Goal: Navigation & Orientation: Find specific page/section

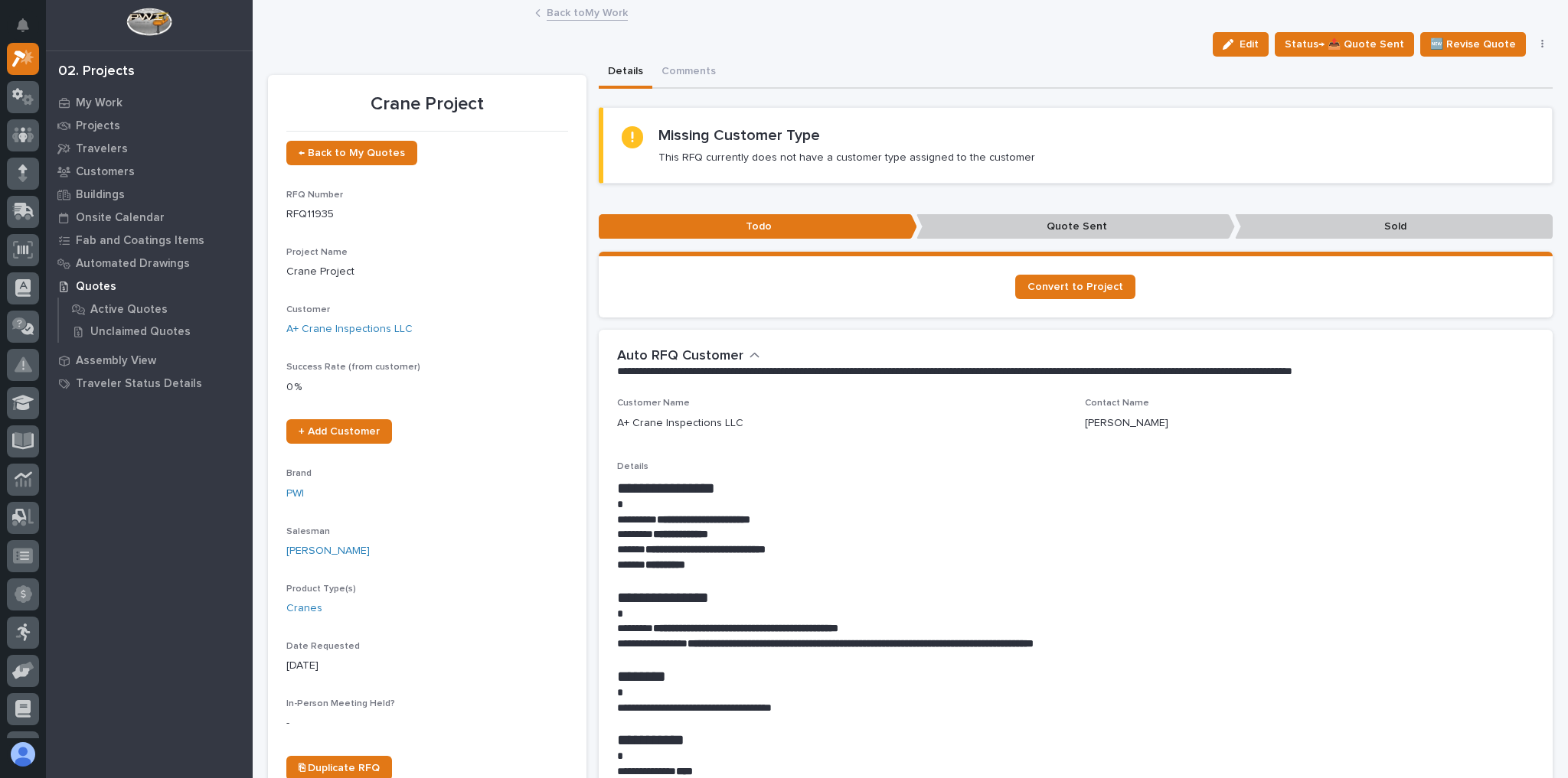
click at [580, 10] on link "Back to My Work" at bounding box center [587, 11] width 81 height 18
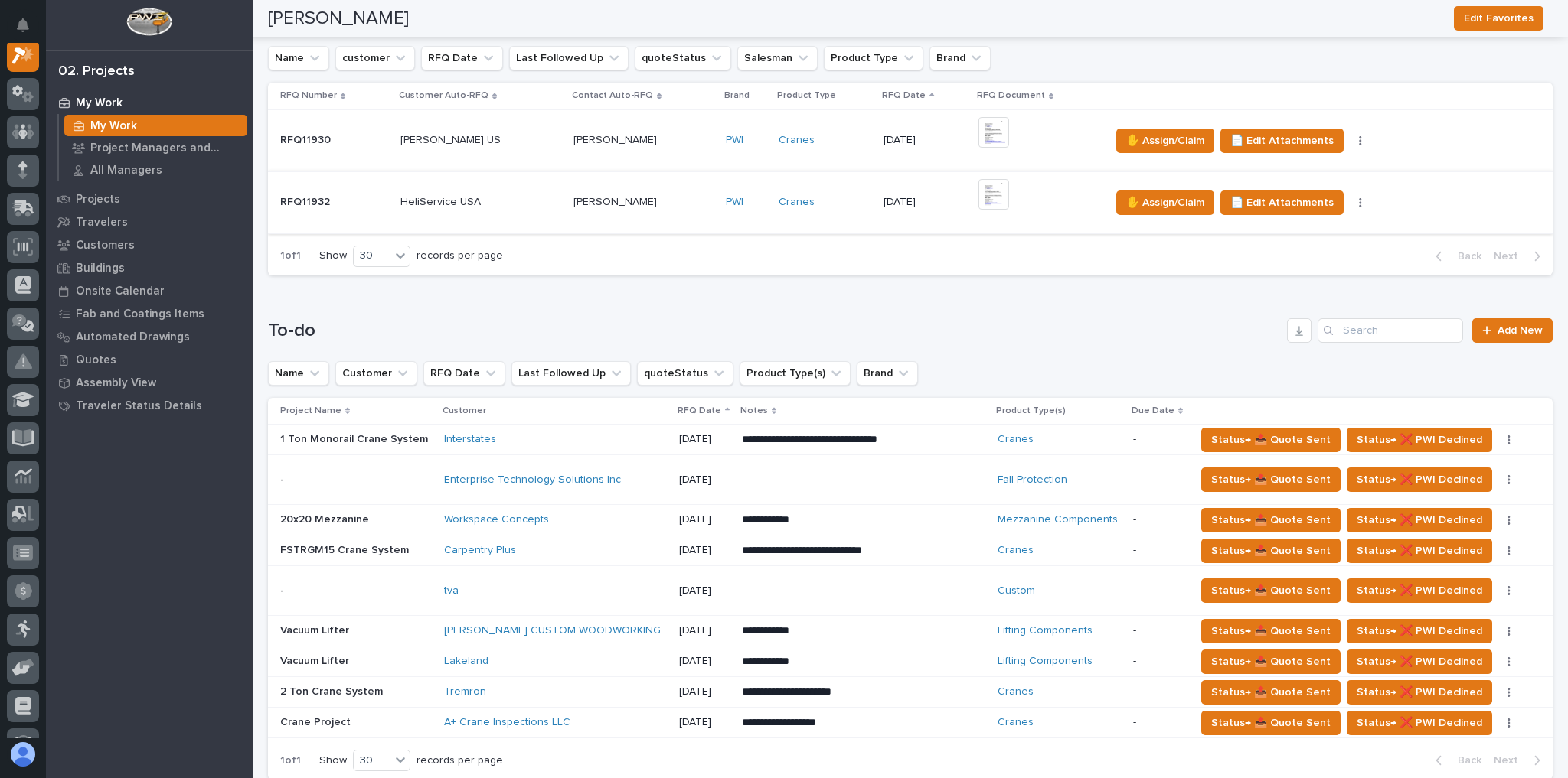
scroll to position [367, 0]
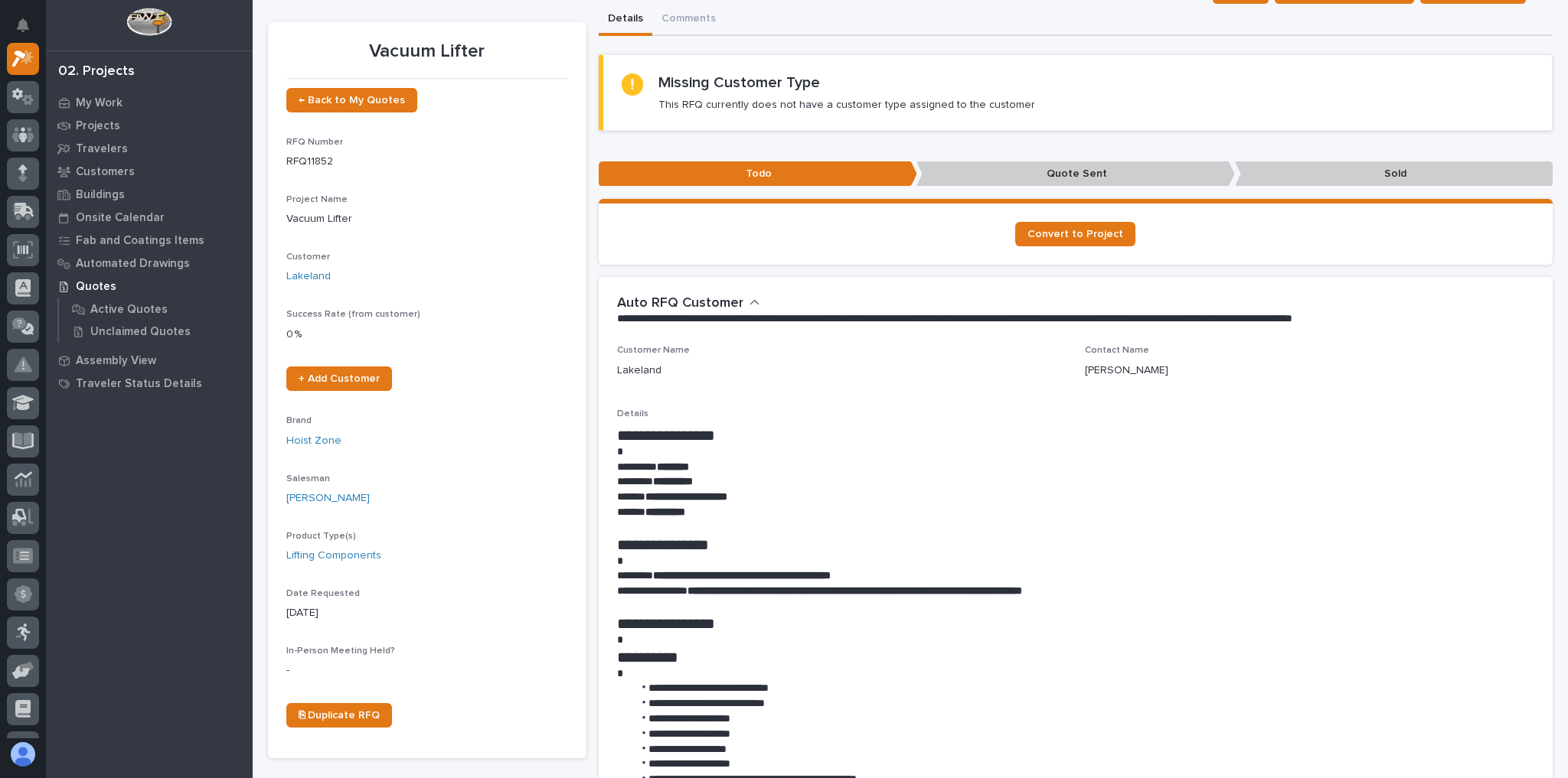
scroll to position [245, 0]
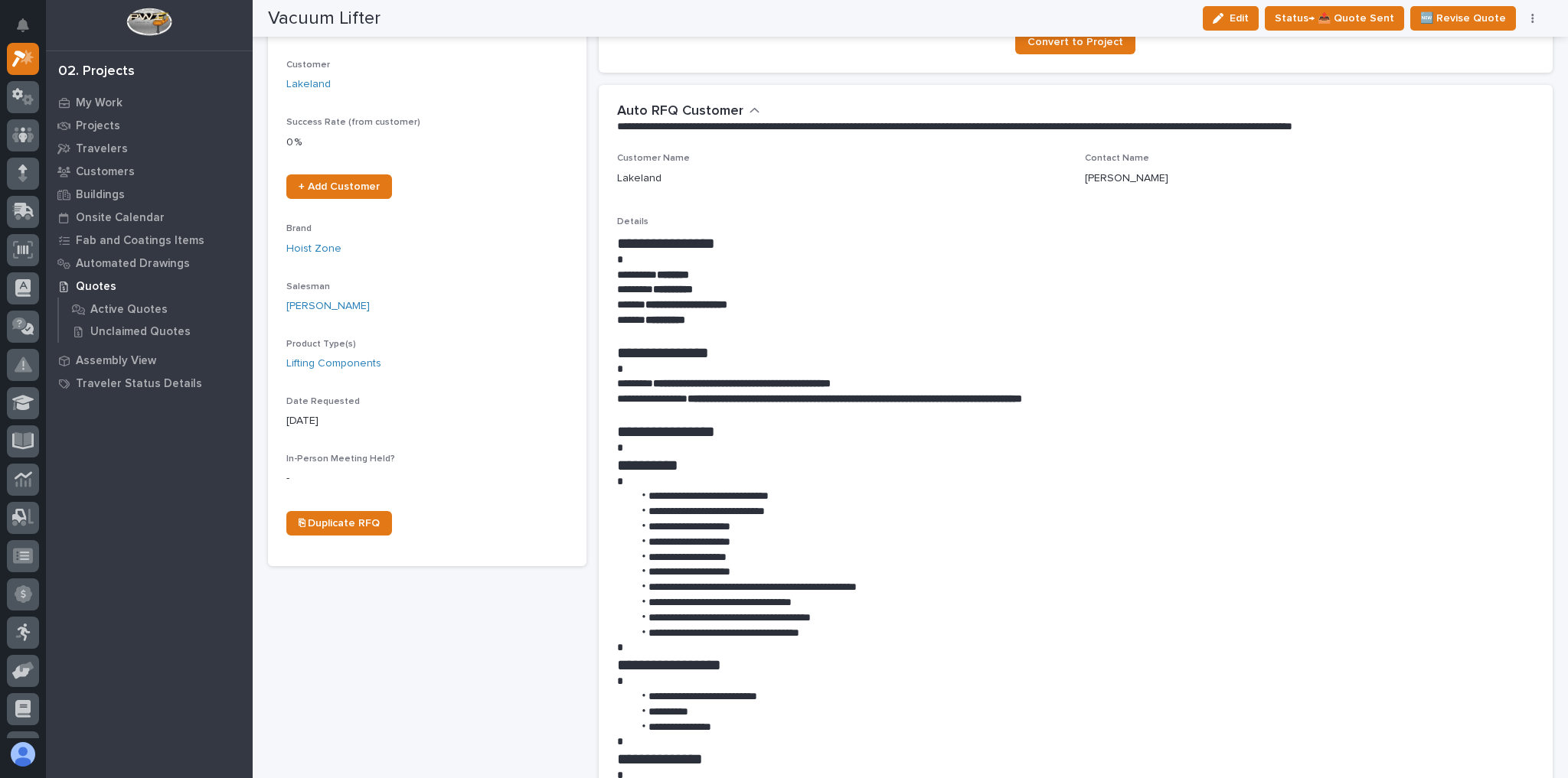
click at [996, 511] on li "**********" at bounding box center [1080, 511] width 894 height 15
drag, startPoint x: 777, startPoint y: 512, endPoint x: 748, endPoint y: 511, distance: 29.0
click at [748, 511] on li "**********" at bounding box center [1080, 511] width 894 height 15
click at [798, 601] on li "**********" at bounding box center [1080, 603] width 894 height 15
drag, startPoint x: 785, startPoint y: 488, endPoint x: 778, endPoint y: 496, distance: 10.6
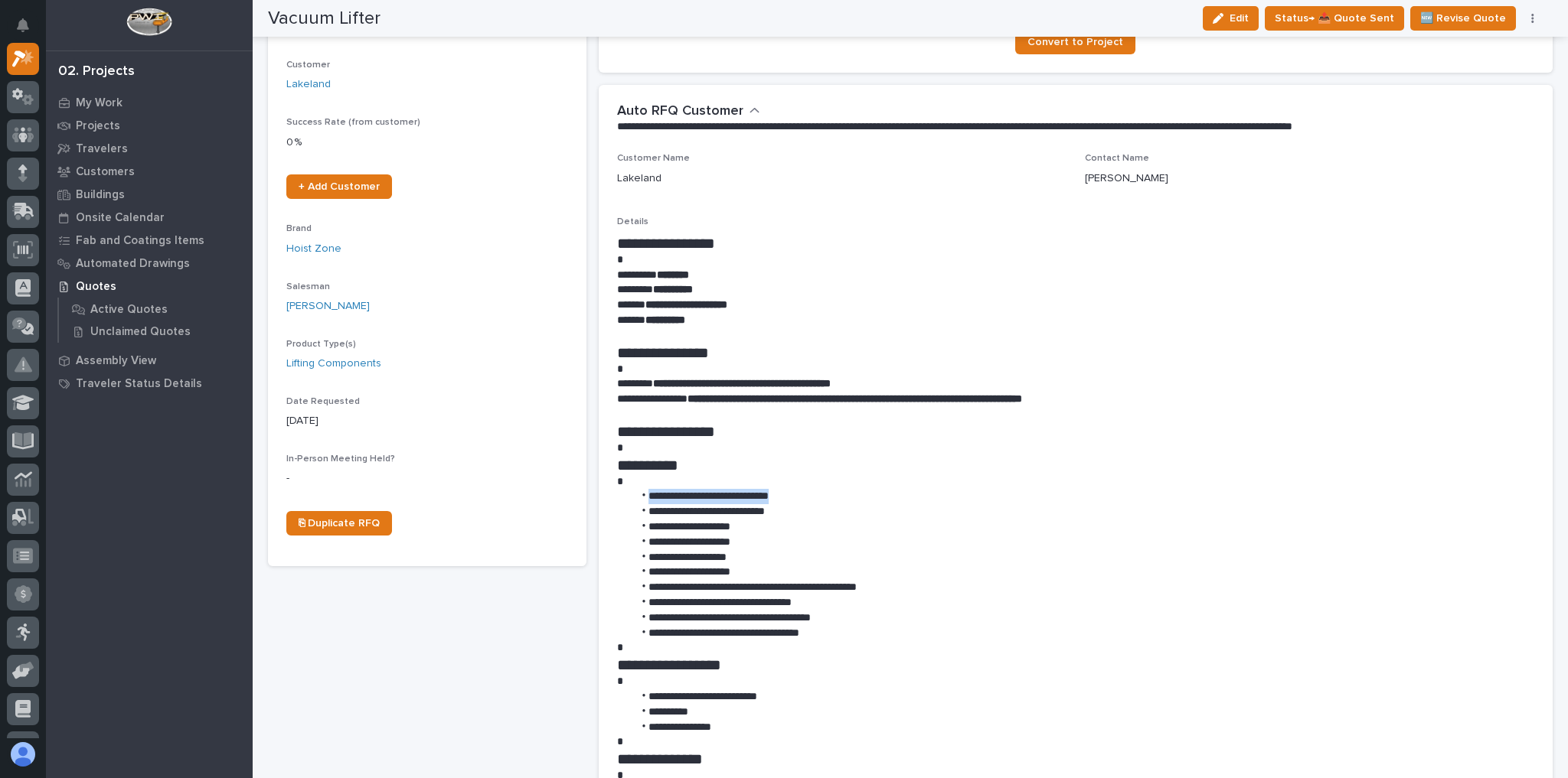
click at [777, 496] on div "**********" at bounding box center [1076, 602] width 918 height 735
click at [782, 496] on li "**********" at bounding box center [1080, 496] width 894 height 15
drag, startPoint x: 786, startPoint y: 496, endPoint x: 750, endPoint y: 499, distance: 36.1
click at [750, 499] on li "**********" at bounding box center [1080, 496] width 894 height 15
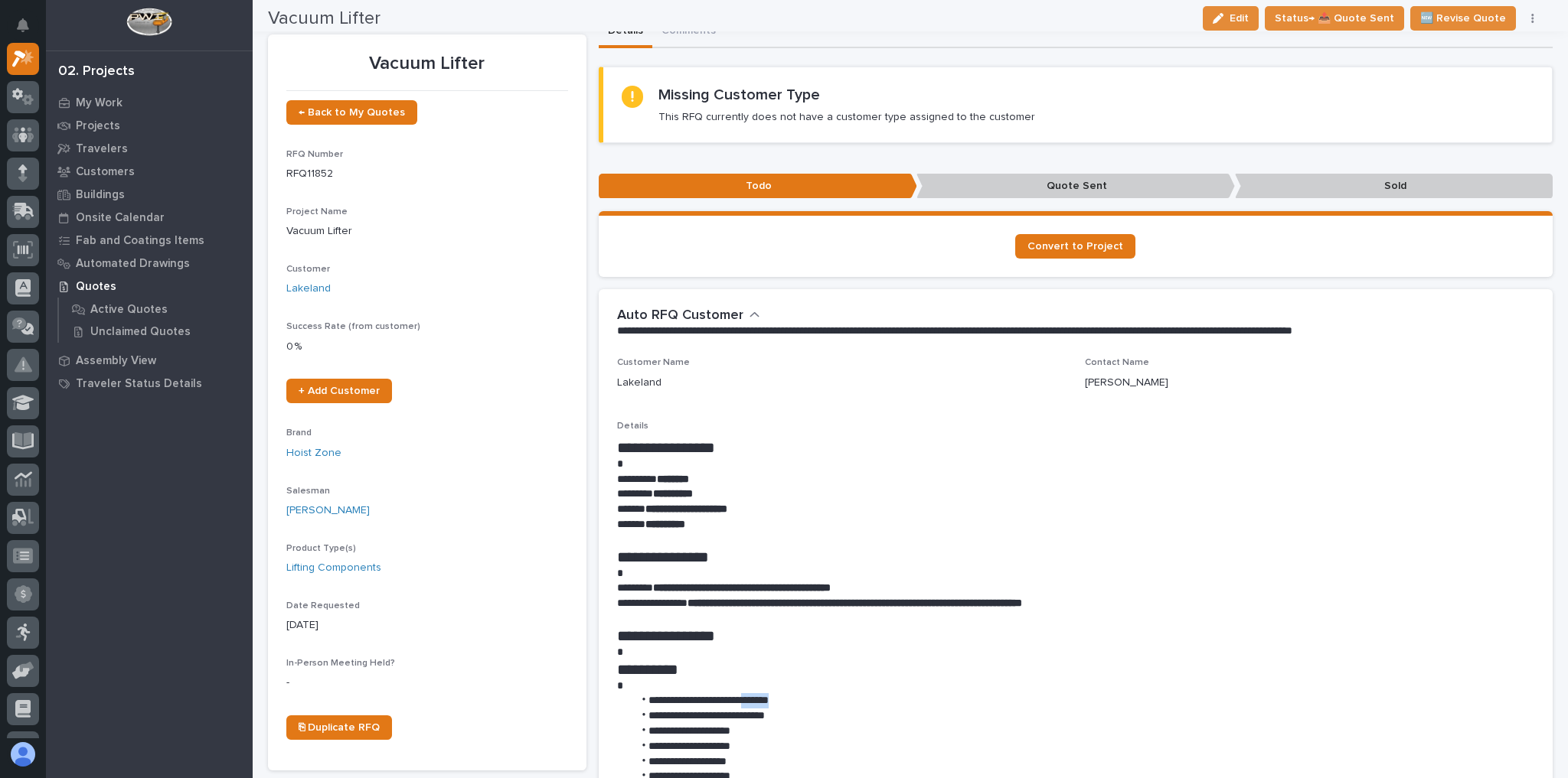
scroll to position [0, 0]
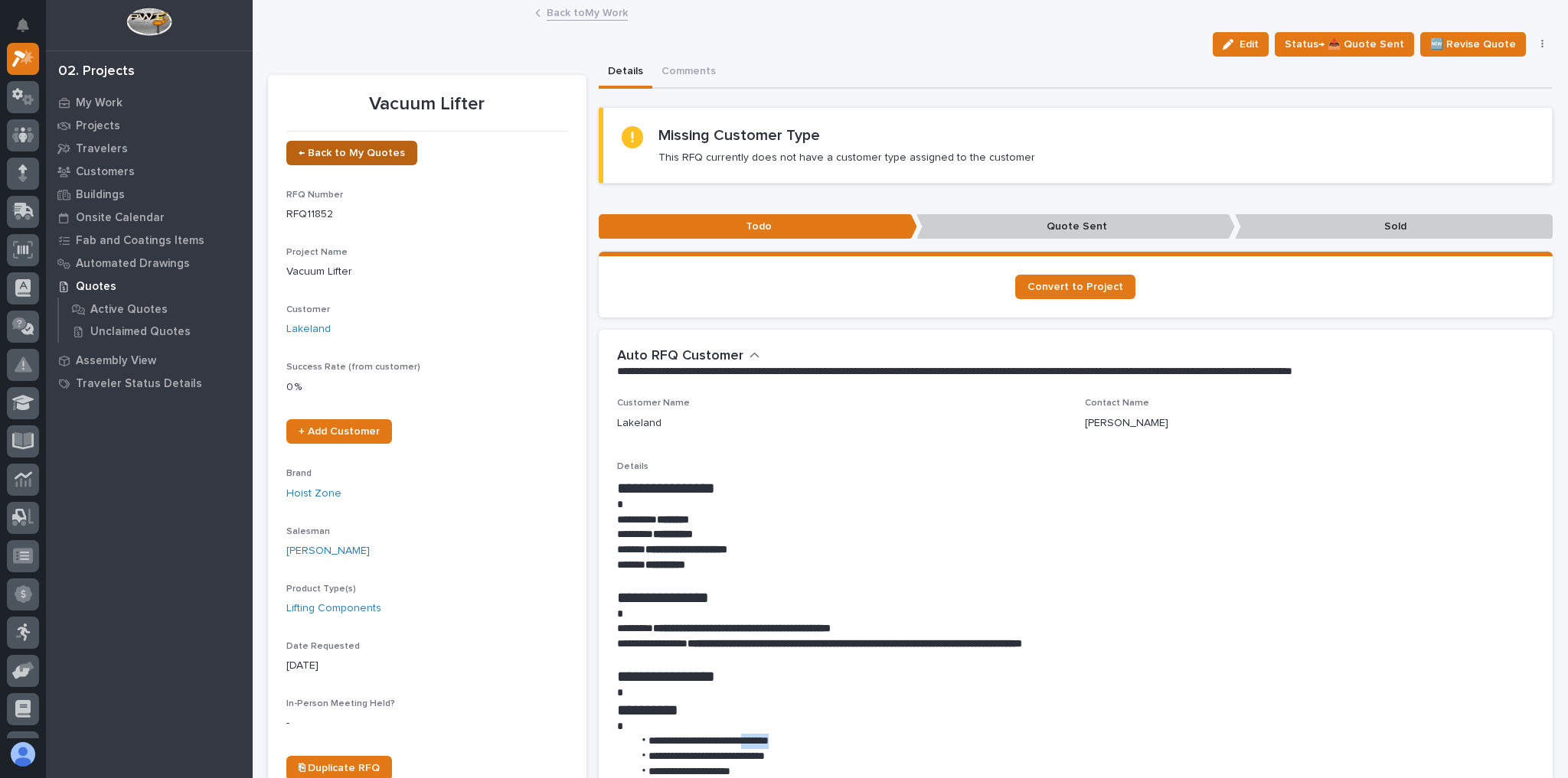
click at [343, 164] on link "← Back to My Quotes" at bounding box center [351, 153] width 131 height 24
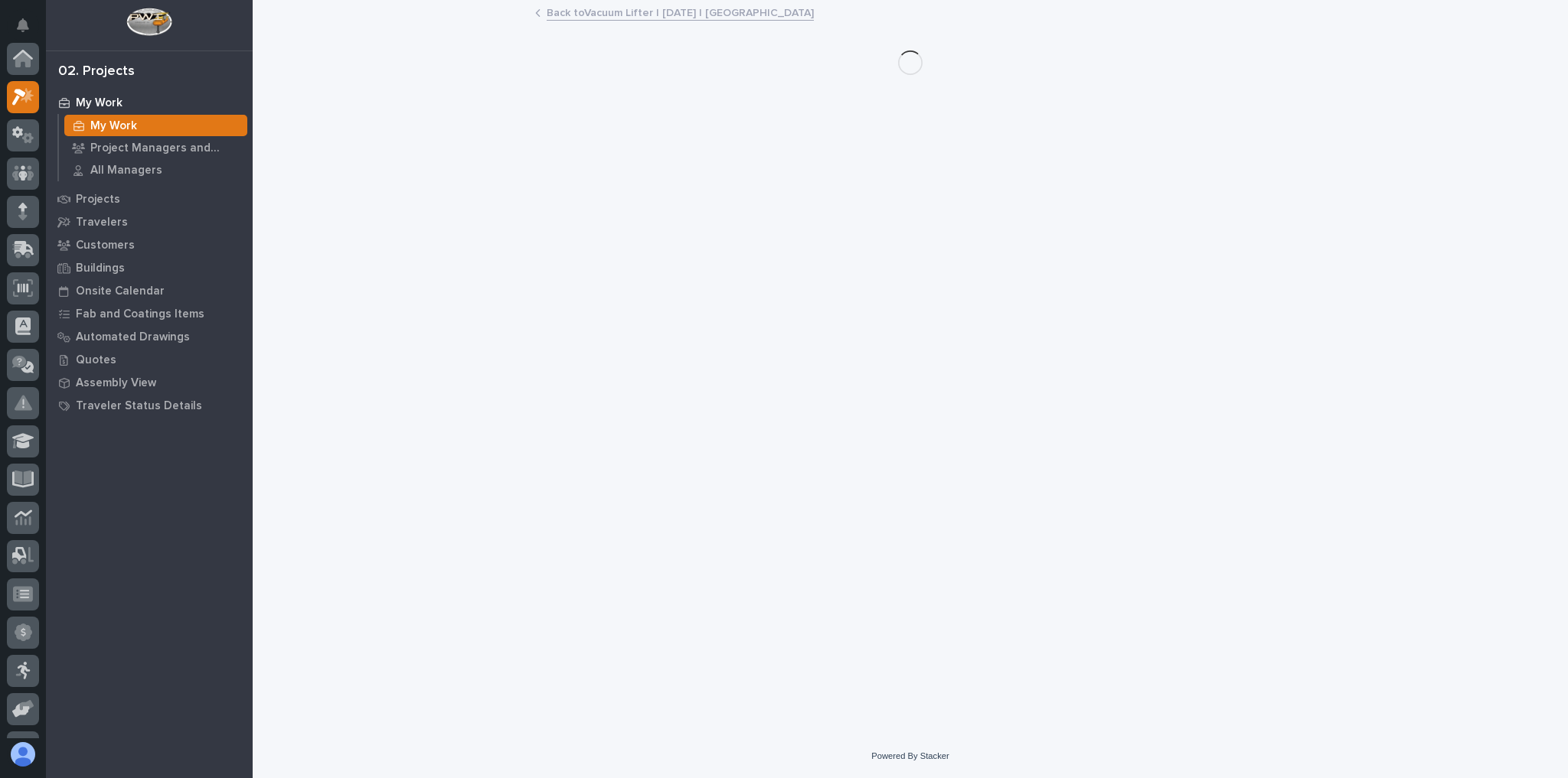
scroll to position [39, 0]
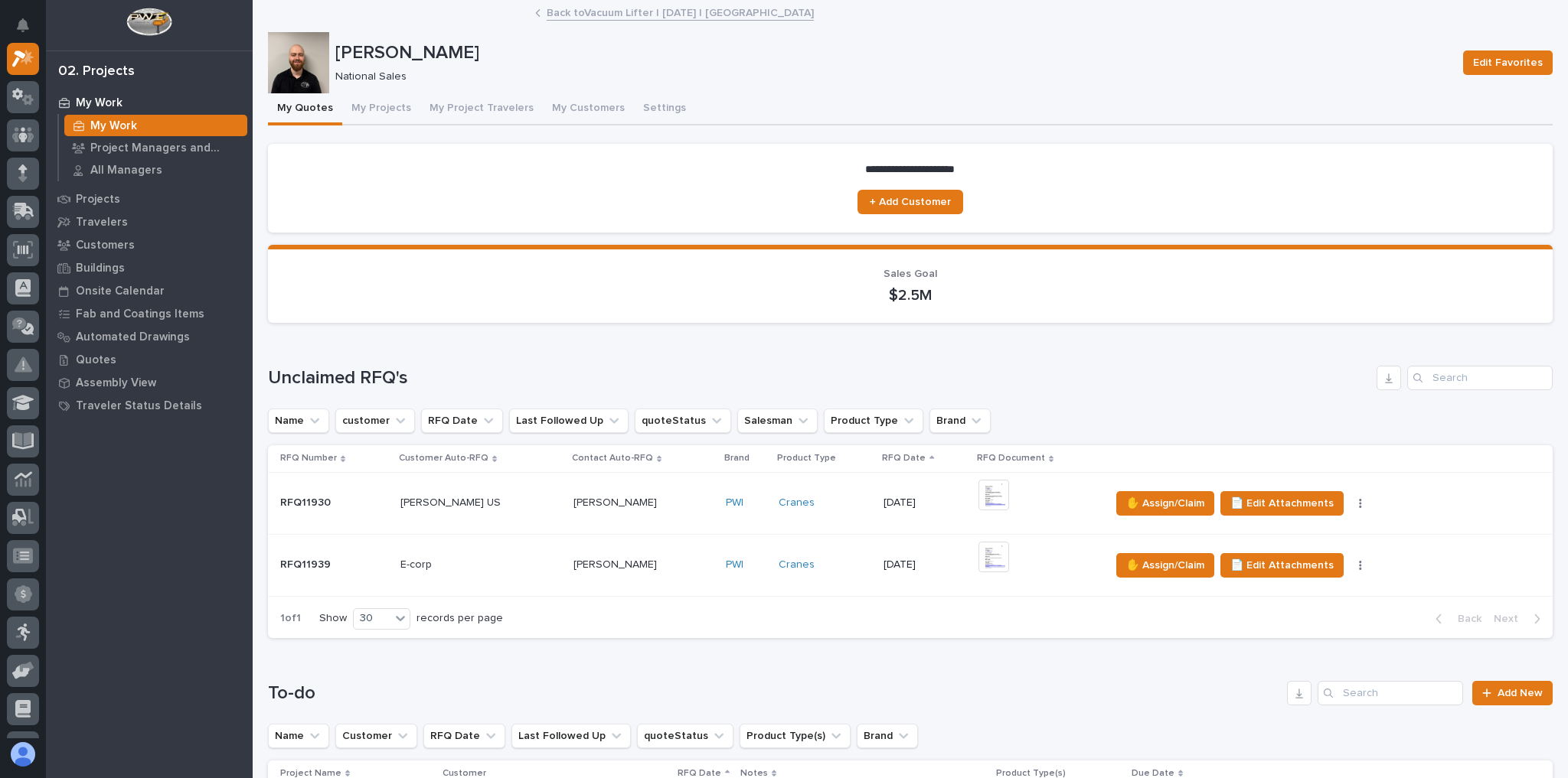
click at [672, 559] on p at bounding box center [644, 565] width 140 height 13
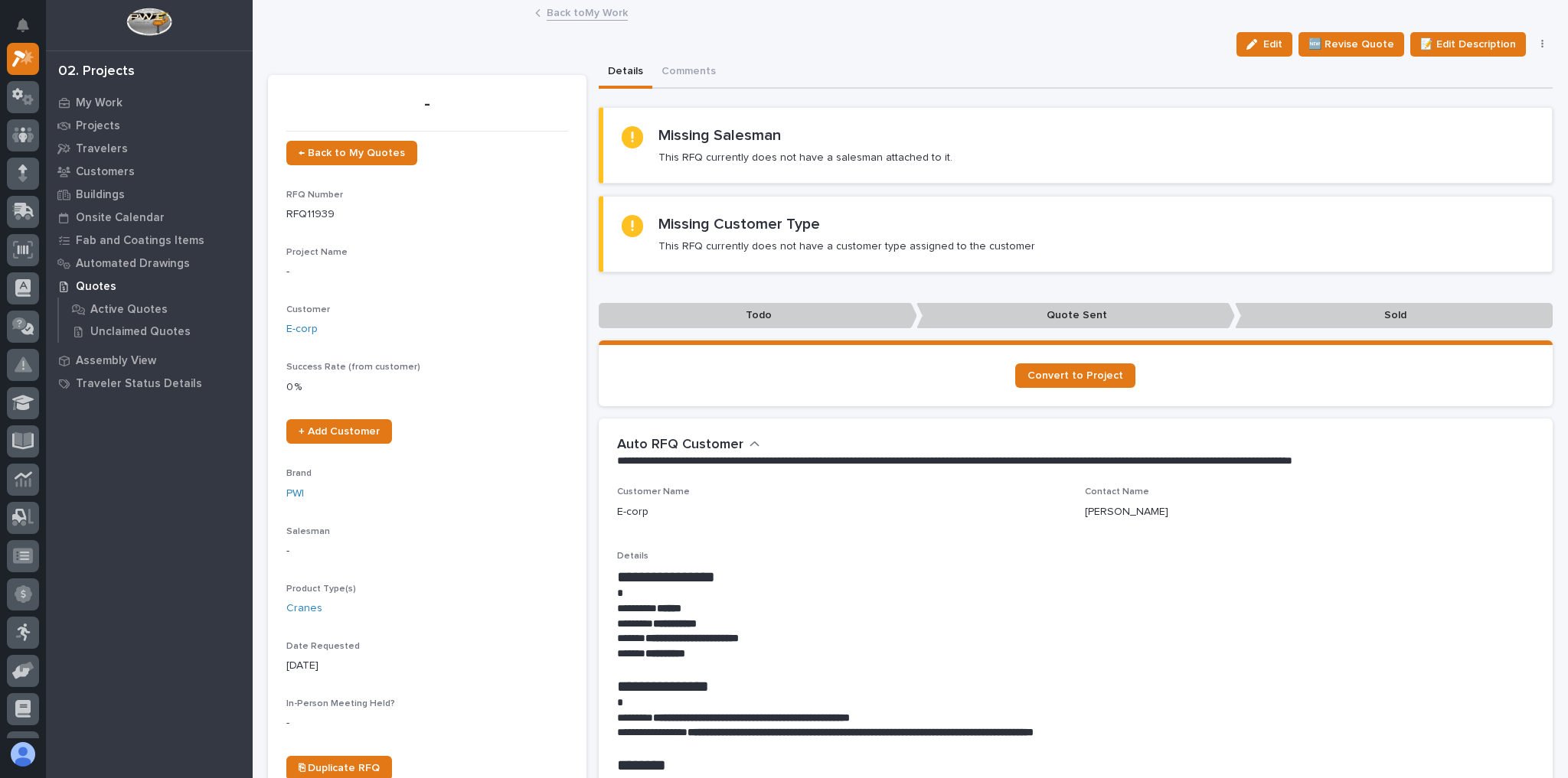
click at [590, 13] on link "Back to My Work" at bounding box center [587, 11] width 81 height 18
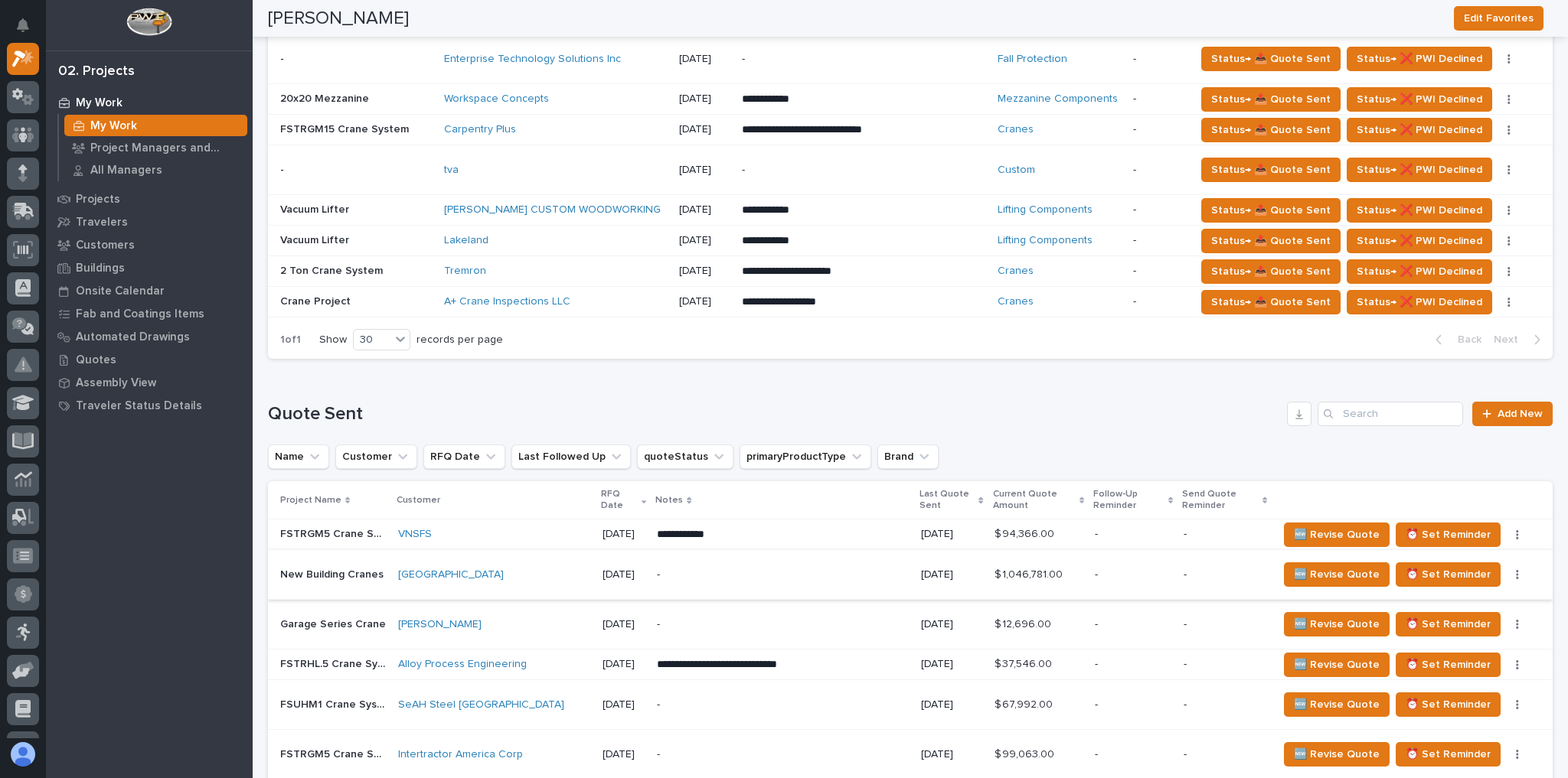
scroll to position [796, 0]
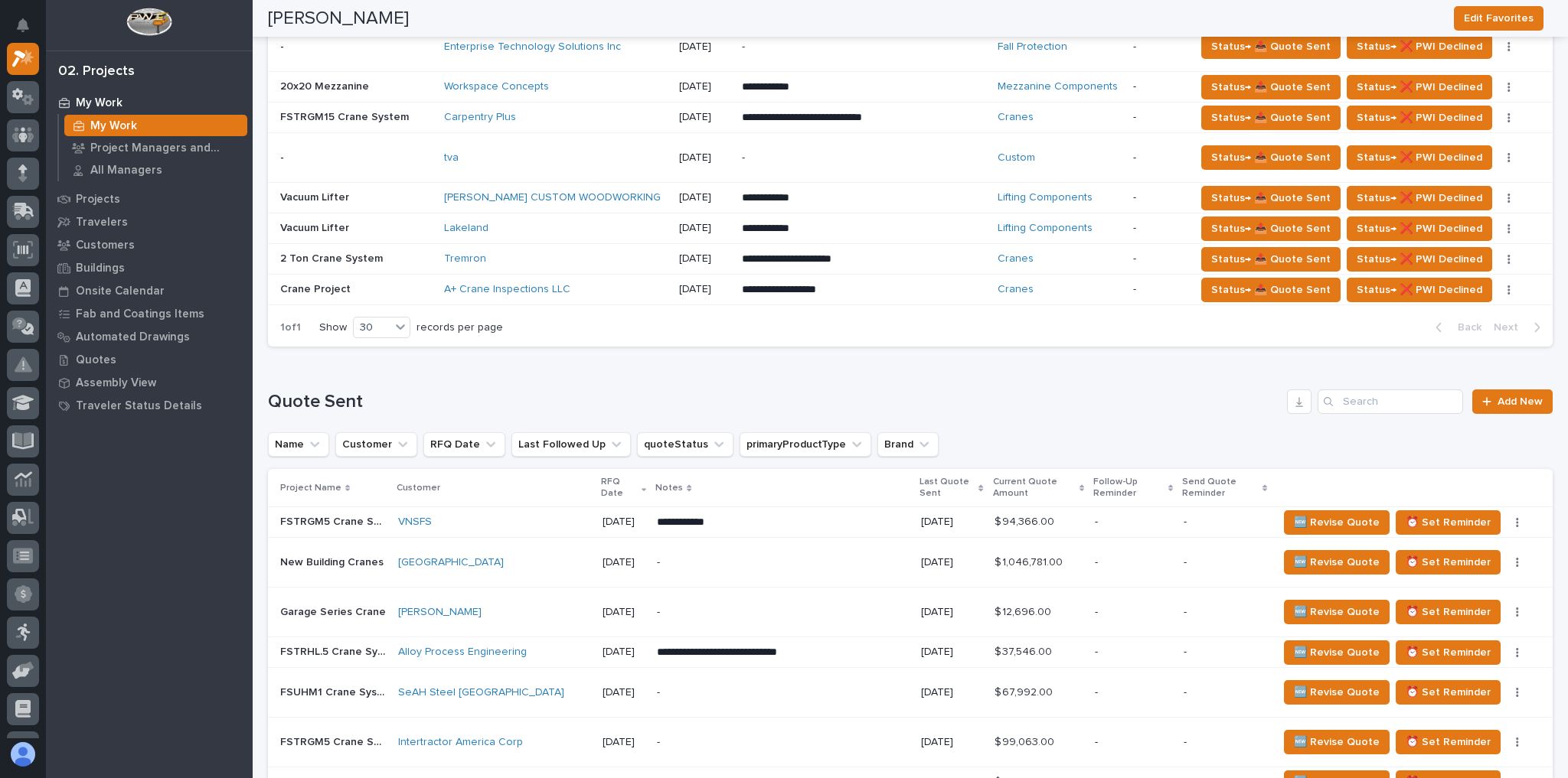
click at [558, 557] on div "[GEOGRAPHIC_DATA]" at bounding box center [494, 563] width 192 height 13
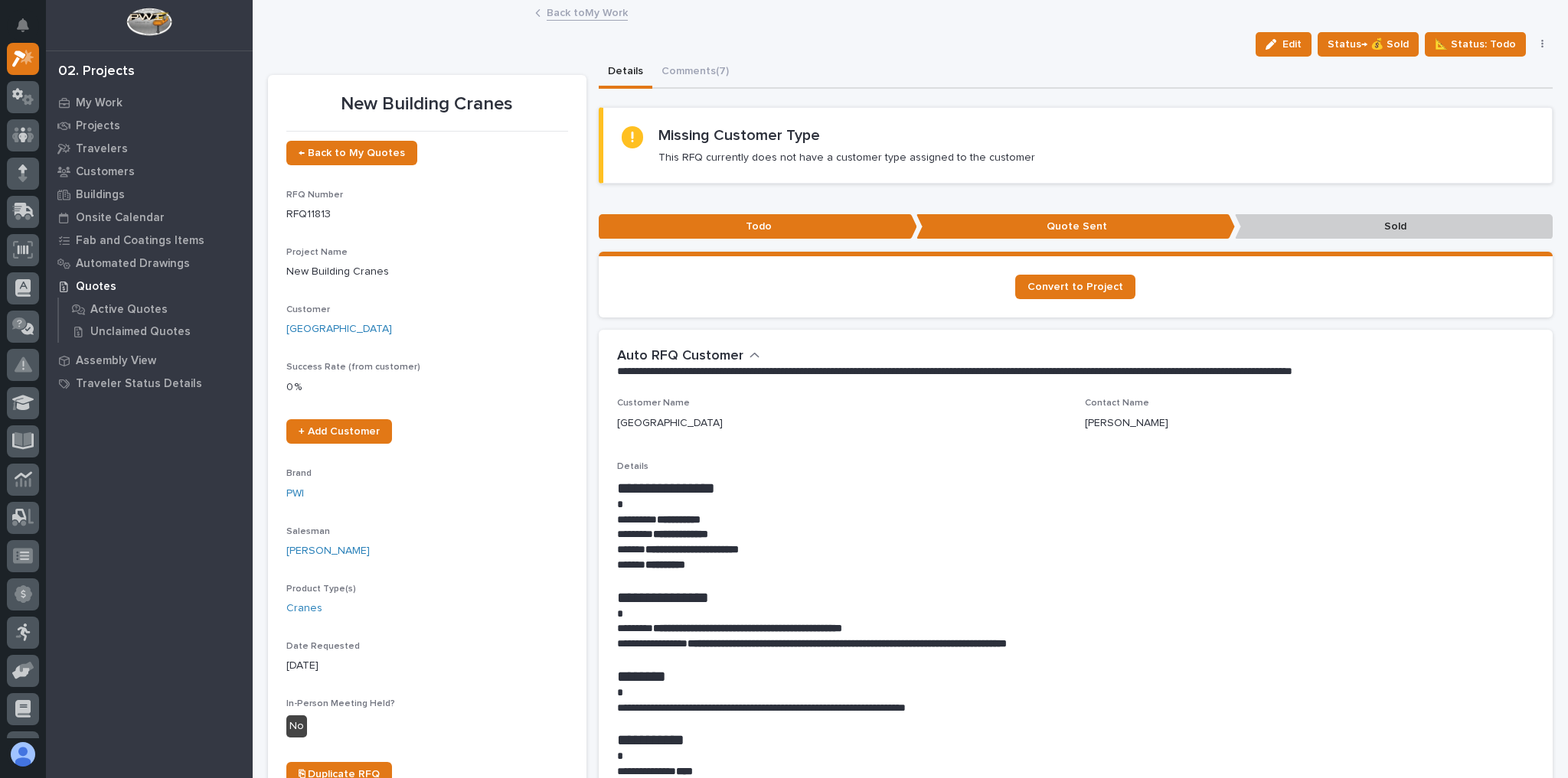
click at [565, 18] on link "Back to My Work" at bounding box center [587, 11] width 81 height 18
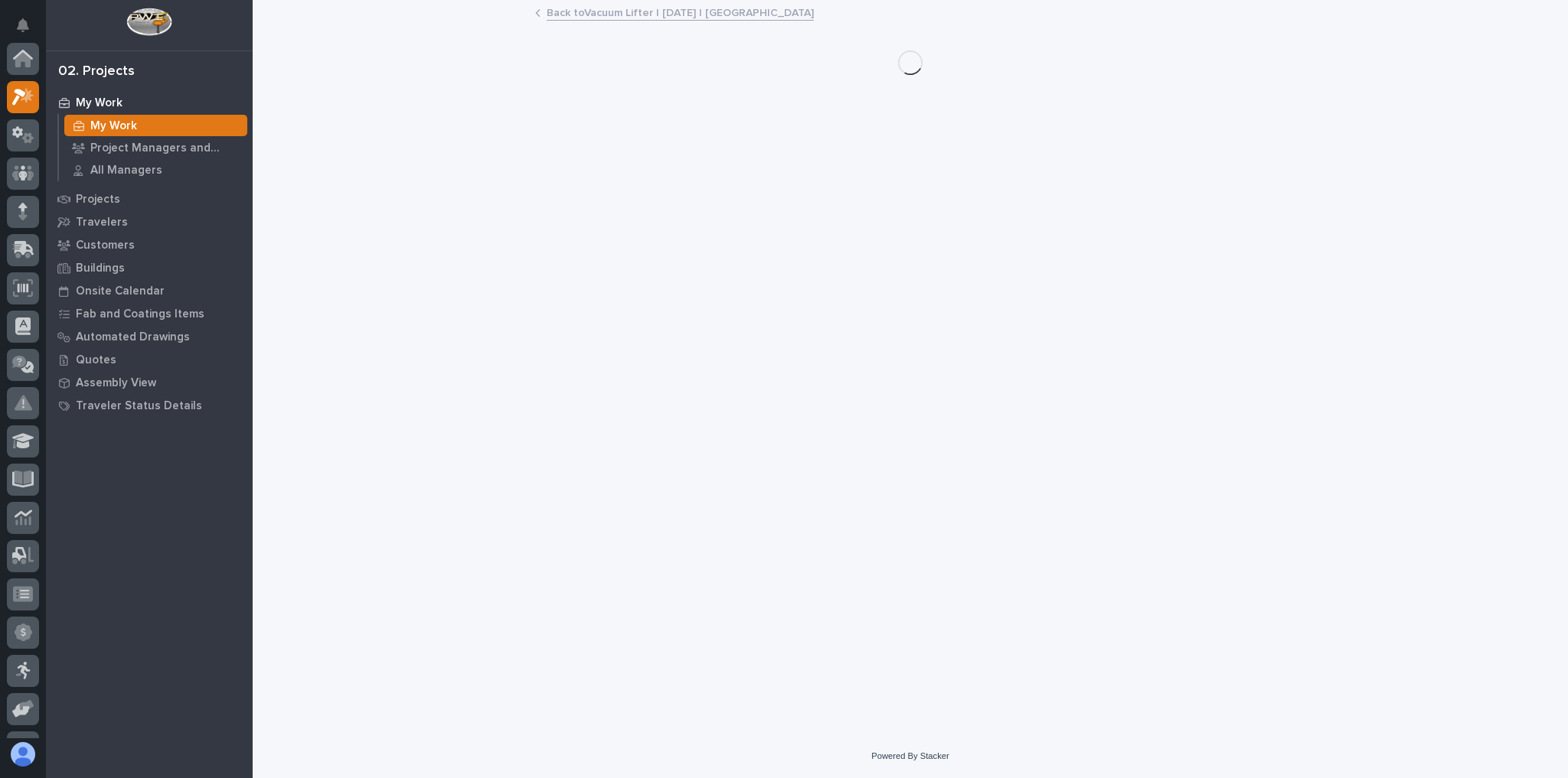
scroll to position [41, 0]
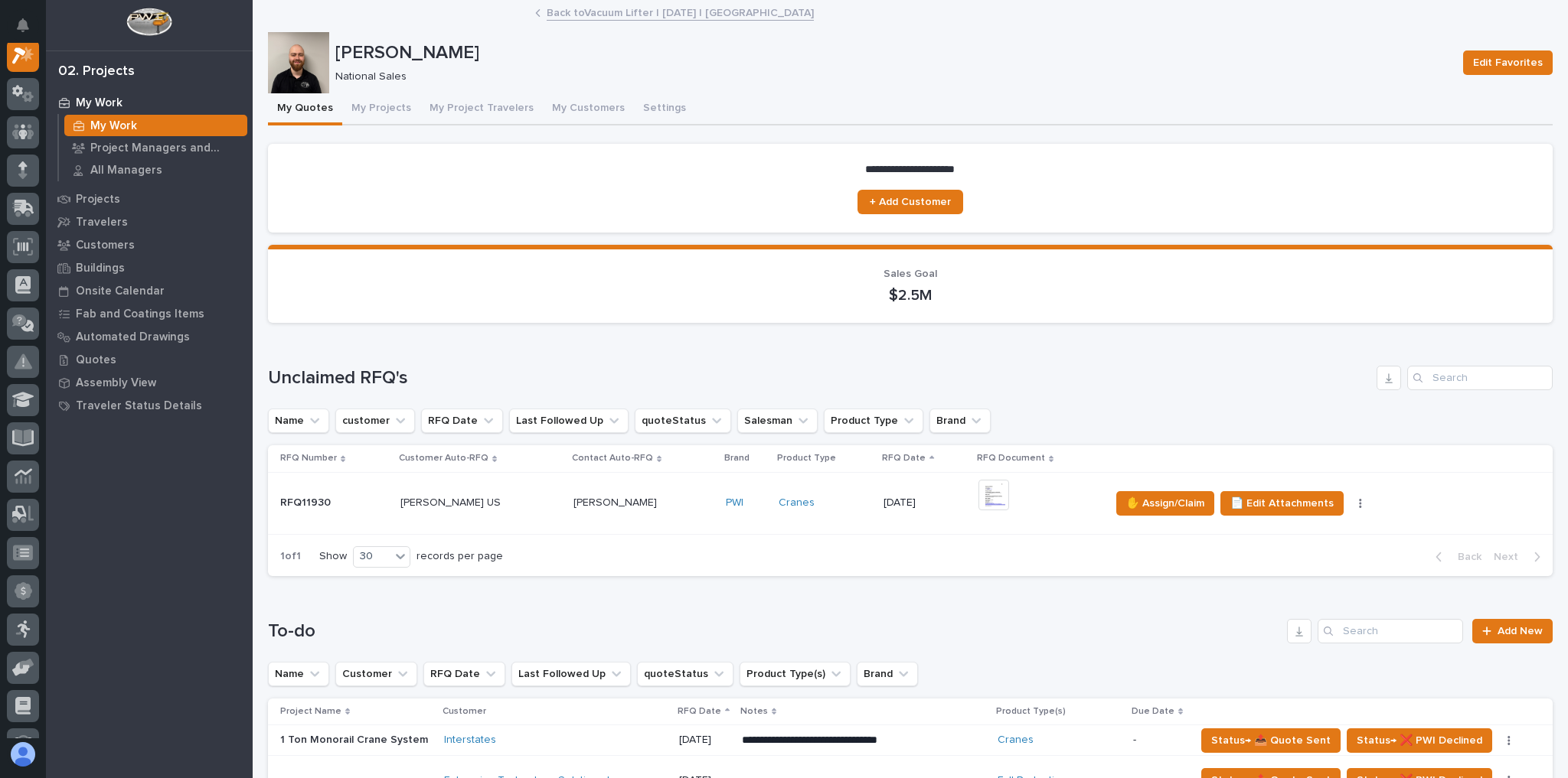
click at [681, 500] on p at bounding box center [644, 503] width 140 height 13
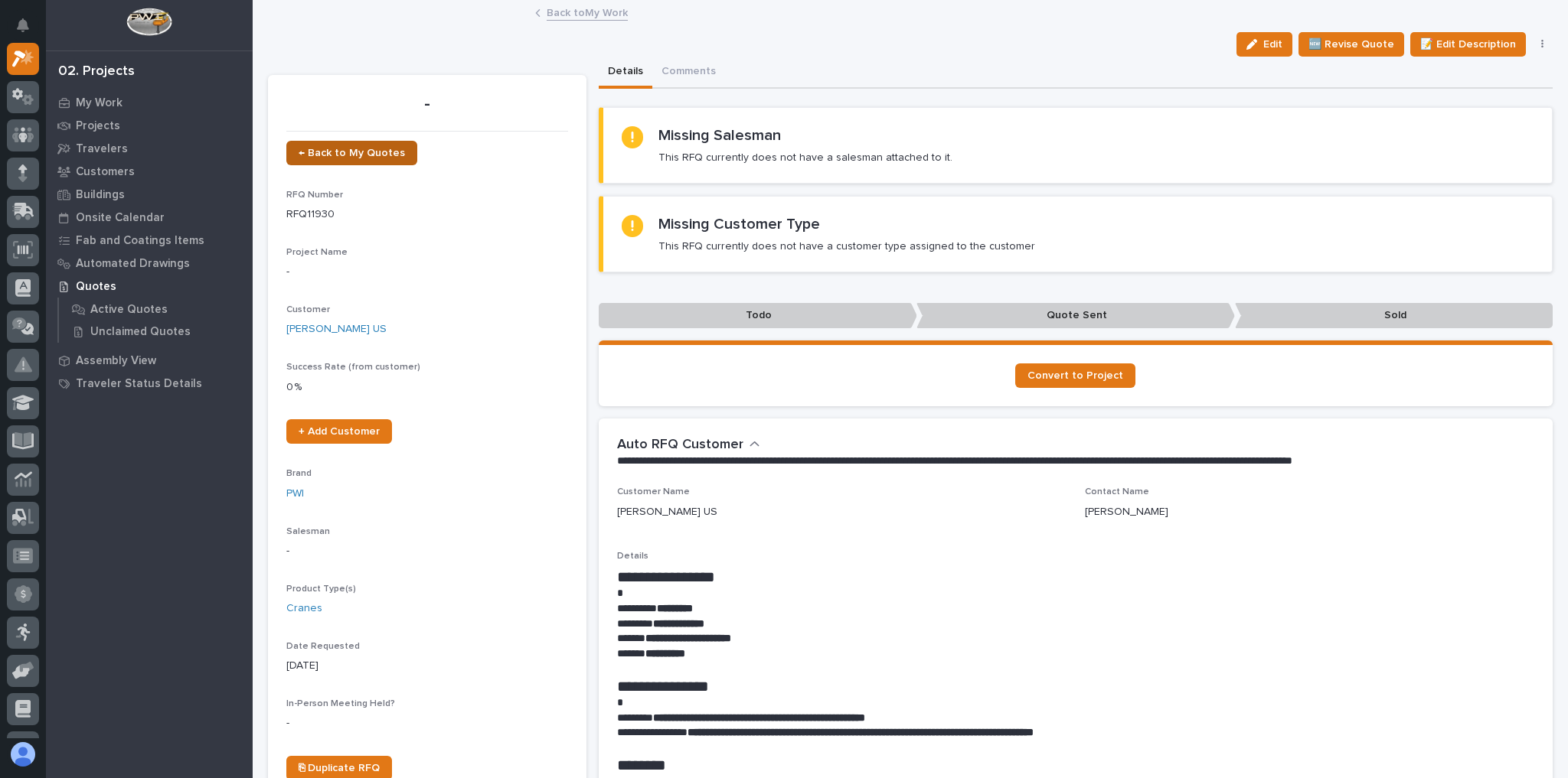
click at [365, 156] on span "← Back to My Quotes" at bounding box center [351, 153] width 106 height 10
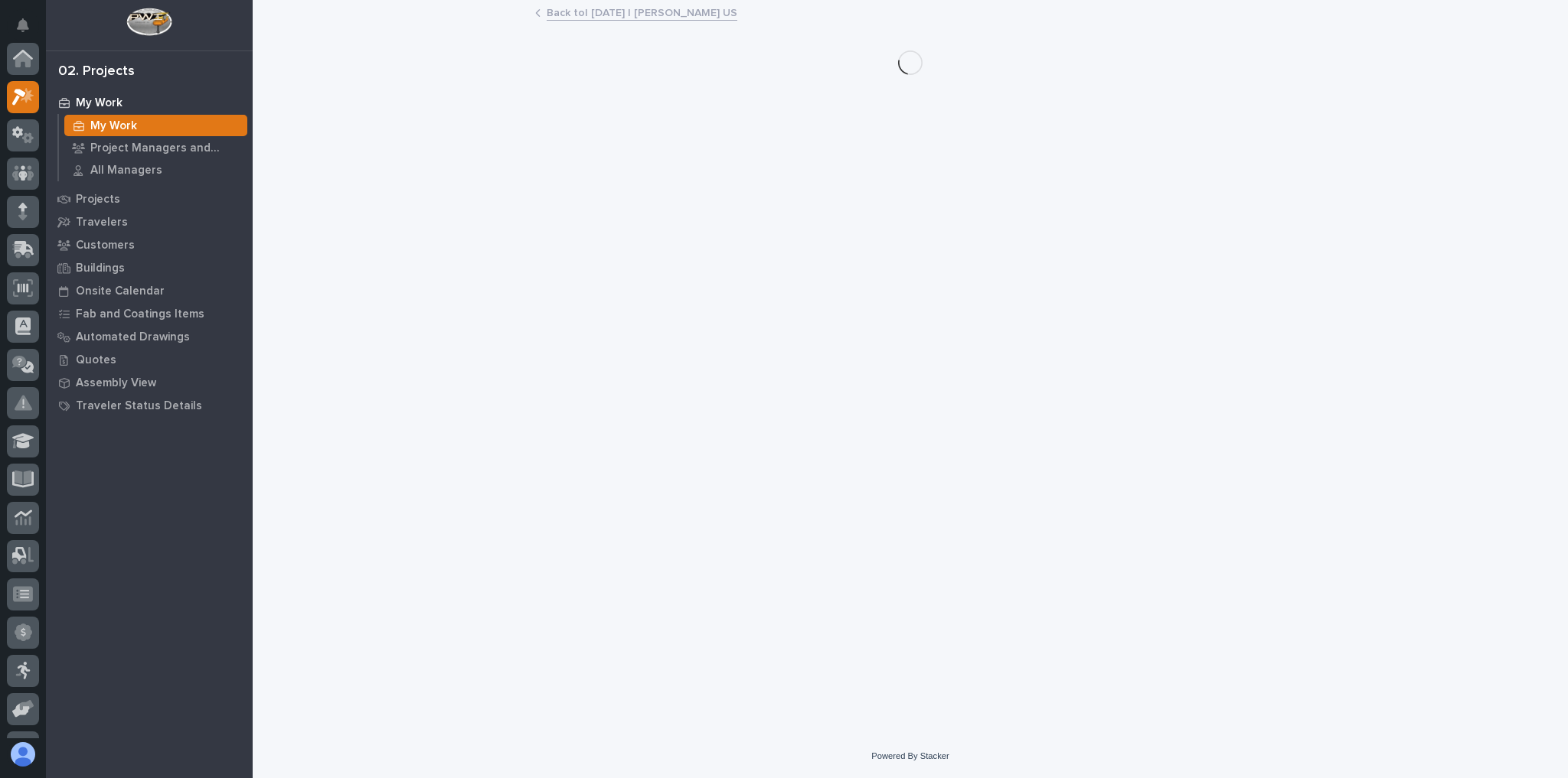
scroll to position [39, 0]
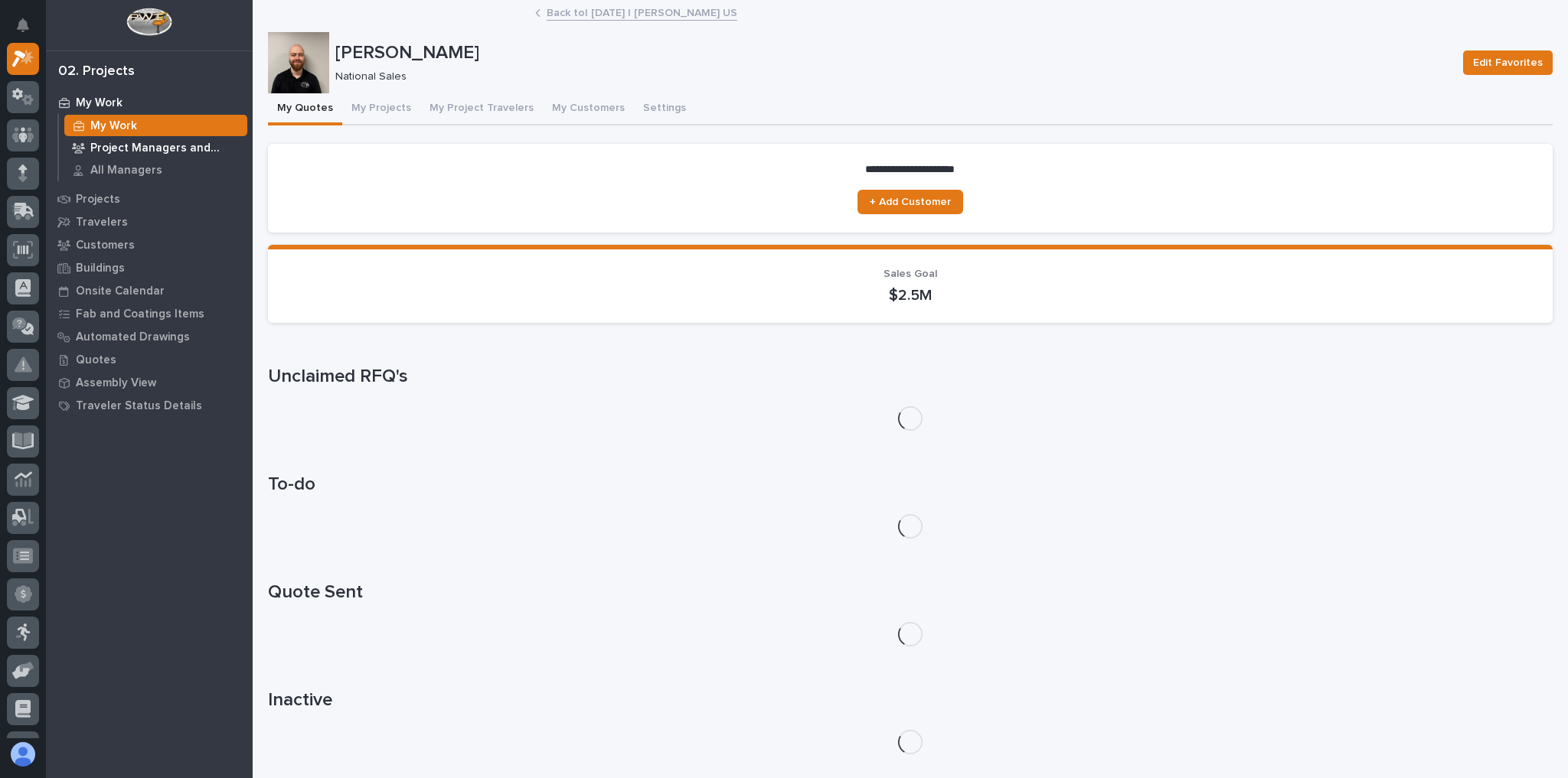
click at [184, 145] on p "Project Managers and Engineers" at bounding box center [166, 148] width 151 height 14
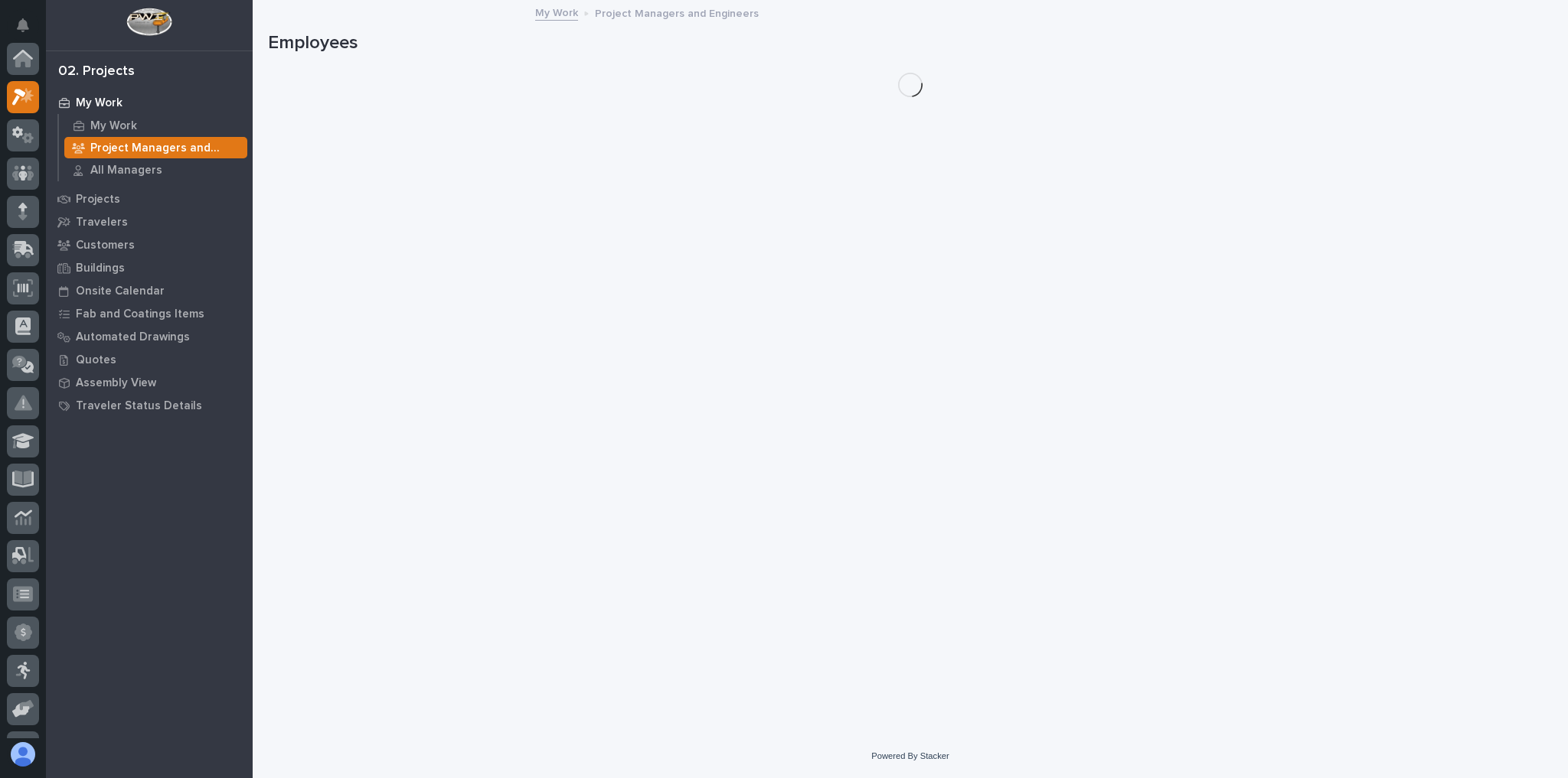
scroll to position [39, 0]
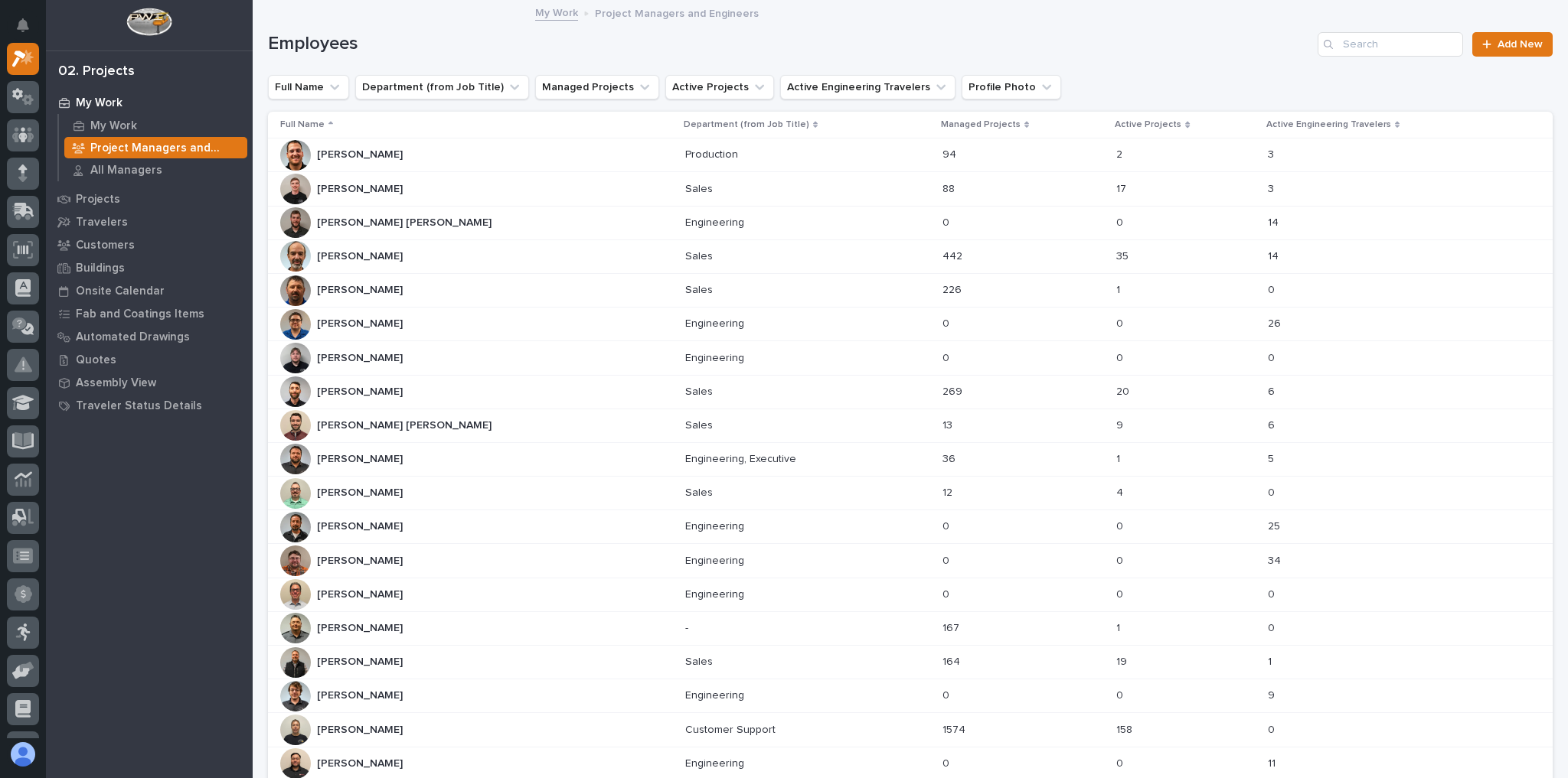
click at [430, 492] on div "[PERSON_NAME] [PERSON_NAME]" at bounding box center [476, 494] width 393 height 30
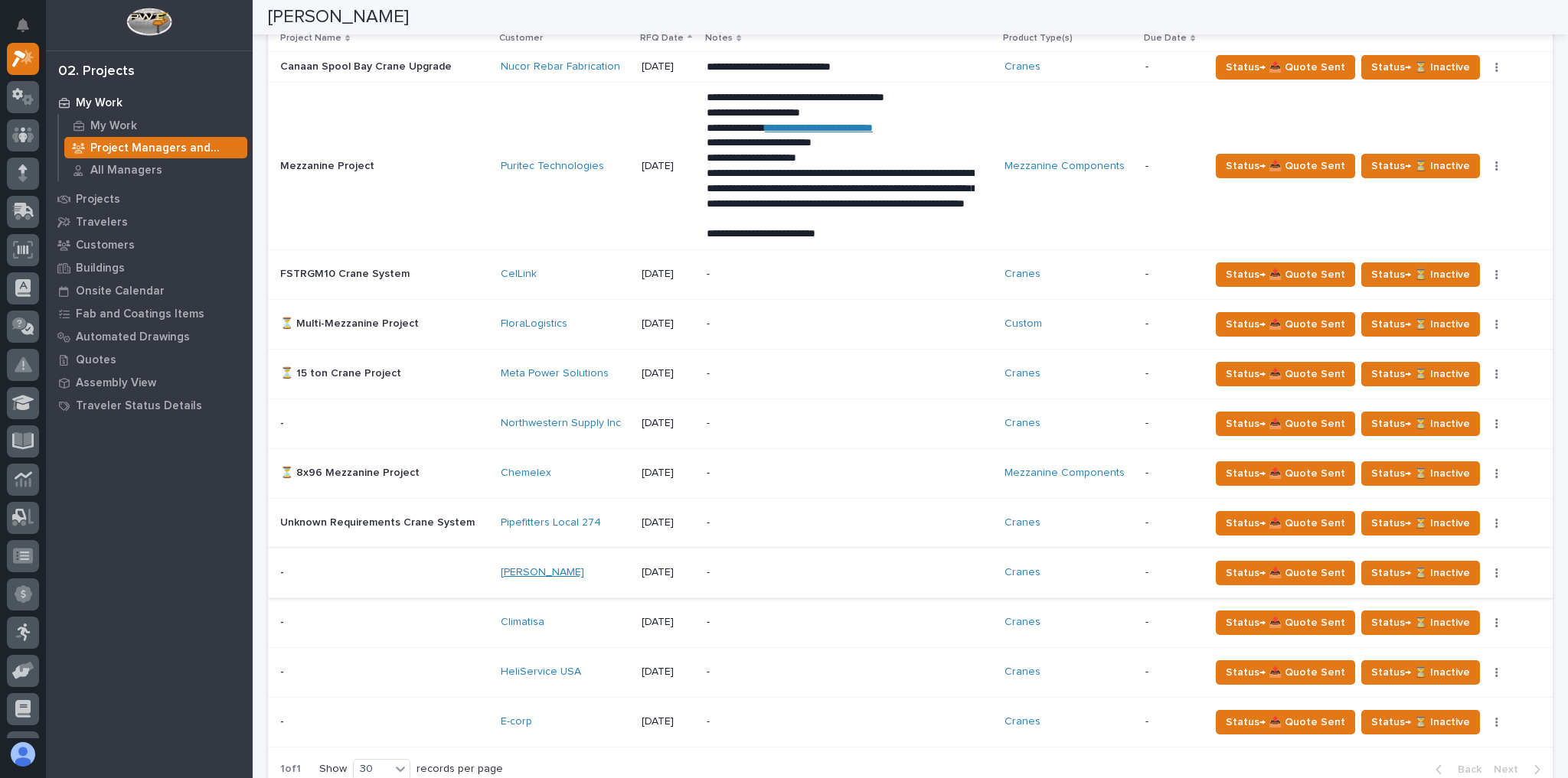
scroll to position [735, 0]
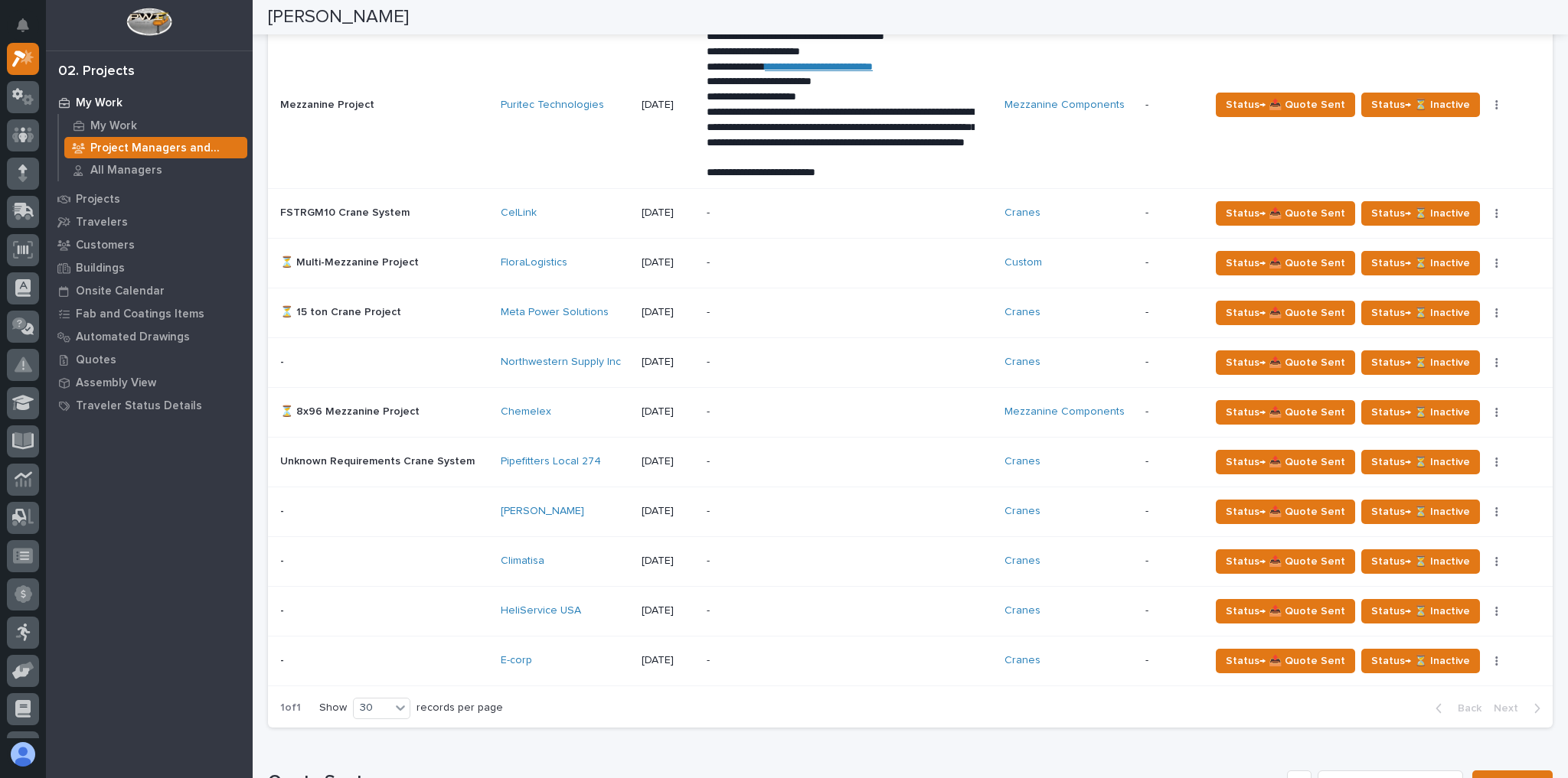
click at [827, 221] on div "-" at bounding box center [841, 213] width 268 height 35
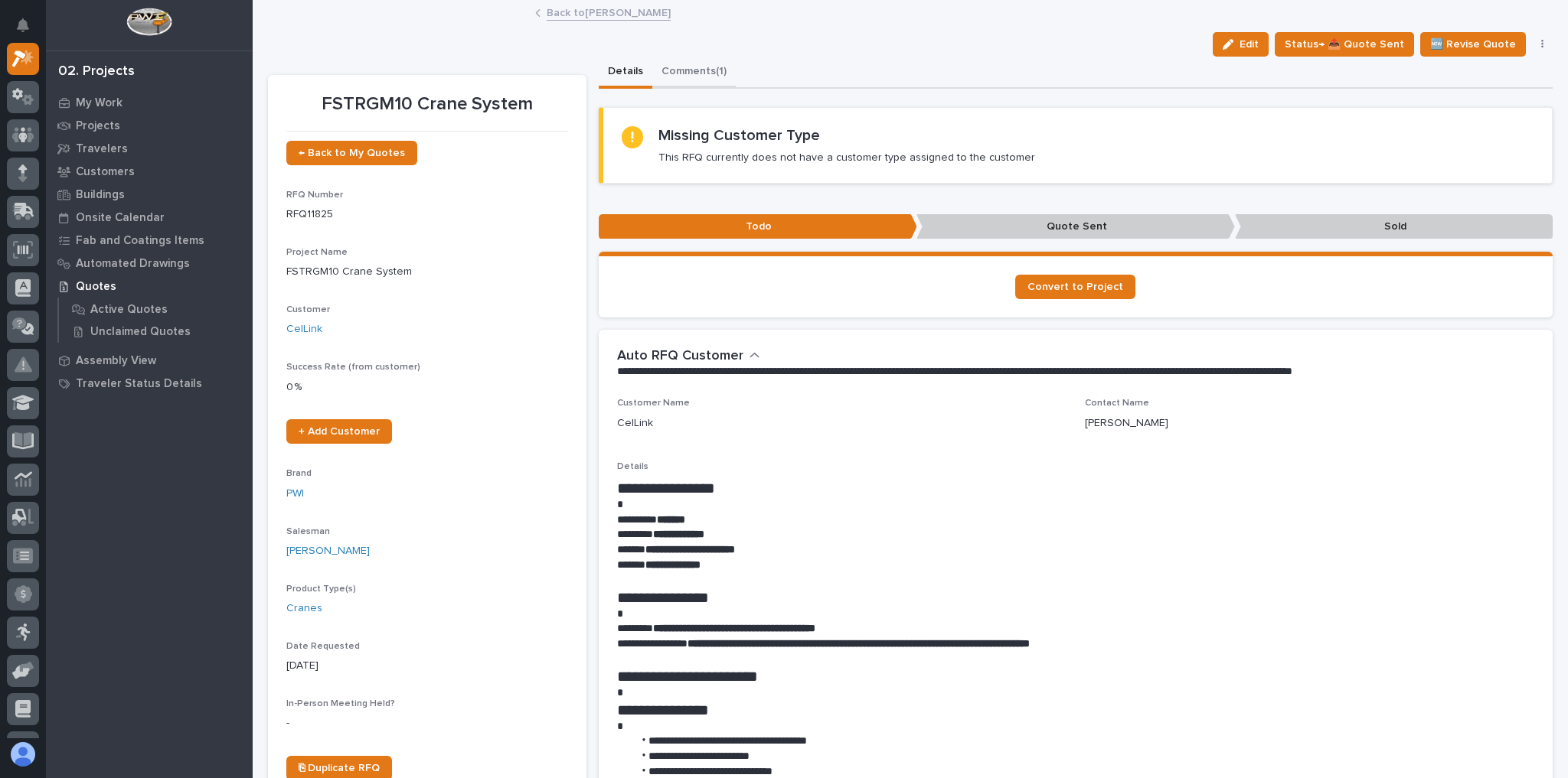
click at [672, 64] on button "Comments (1)" at bounding box center [694, 73] width 84 height 32
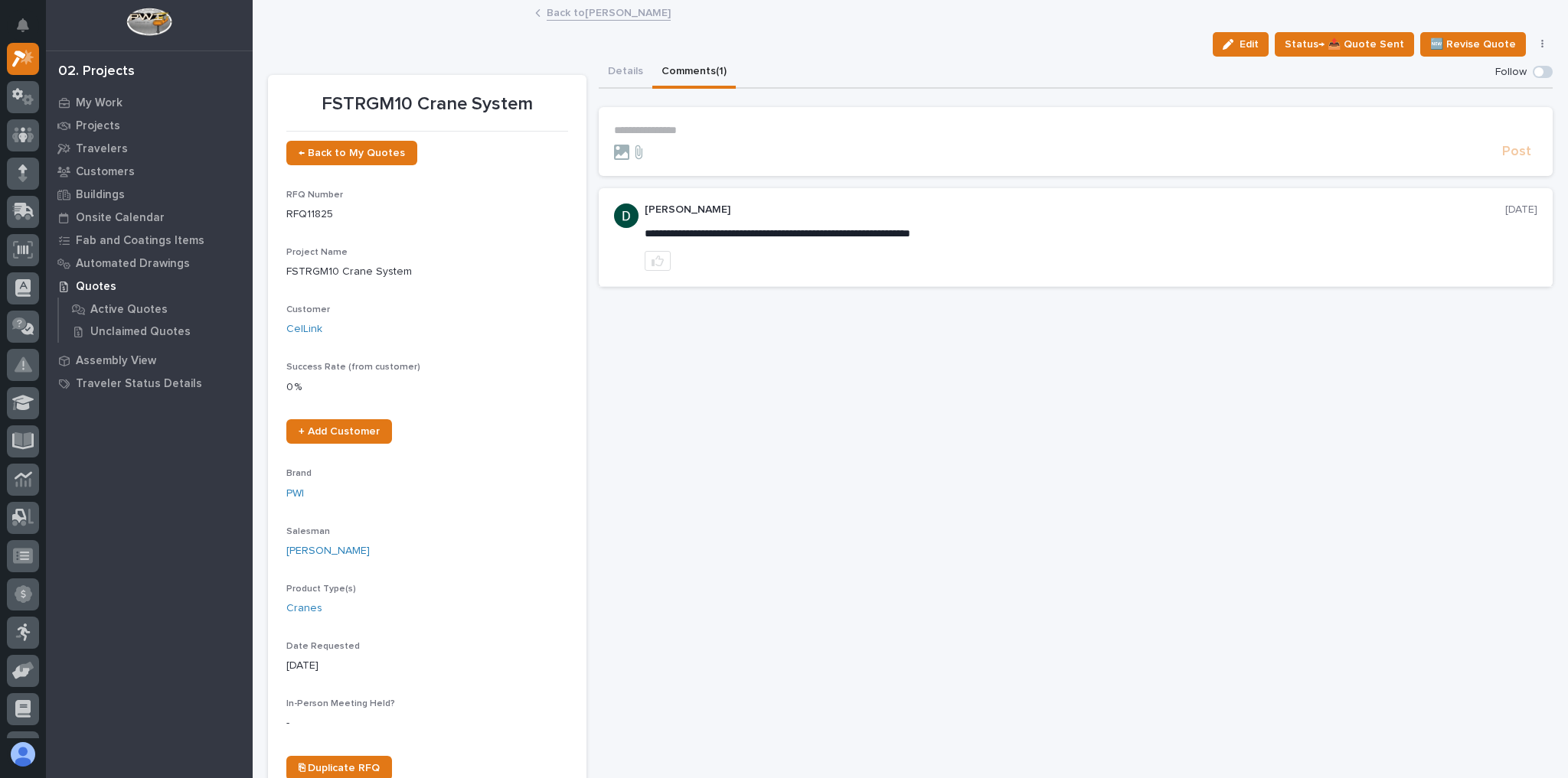
click at [602, 15] on link "Back to [PERSON_NAME]" at bounding box center [609, 11] width 124 height 18
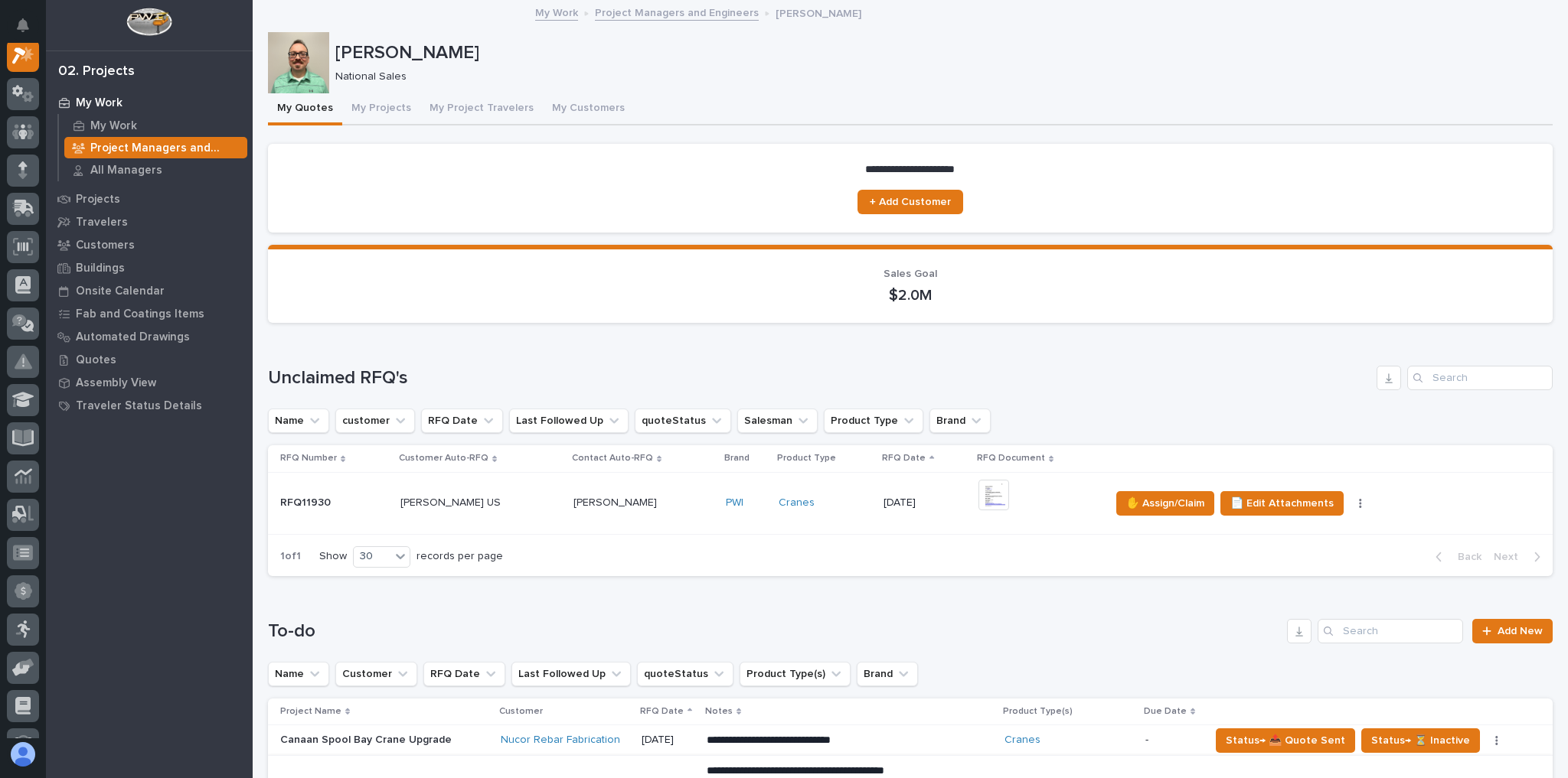
scroll to position [306, 0]
